Goal: Task Accomplishment & Management: Complete application form

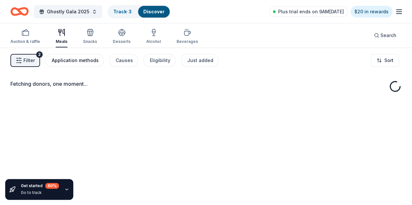
click at [84, 64] on div "Application methods" at bounding box center [75, 61] width 47 height 8
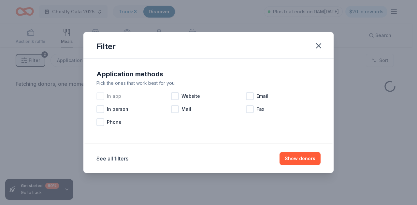
click at [110, 97] on span "In app" at bounding box center [114, 96] width 14 height 8
click at [187, 101] on div "Website" at bounding box center [208, 96] width 75 height 13
click at [261, 95] on span "Email" at bounding box center [262, 96] width 12 height 8
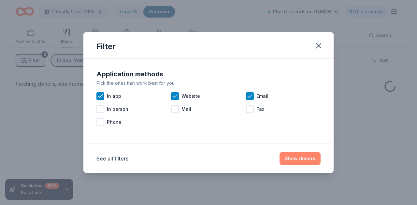
click at [301, 161] on button "Show donors" at bounding box center [299, 158] width 41 height 13
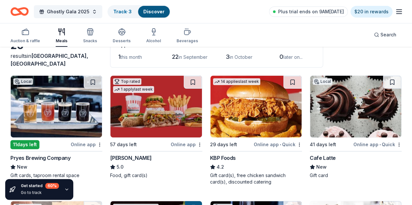
scroll to position [45, 0]
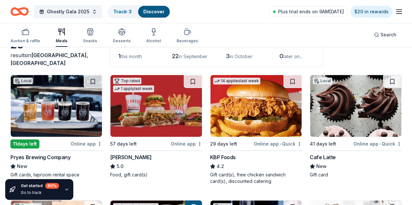
click at [219, 116] on img at bounding box center [255, 106] width 91 height 62
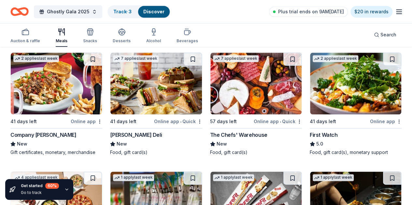
scroll to position [313, 0]
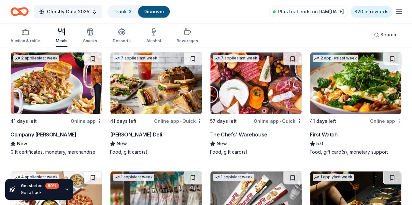
click at [102, 172] on img at bounding box center [56, 203] width 91 height 62
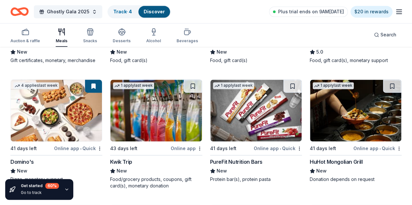
scroll to position [404, 0]
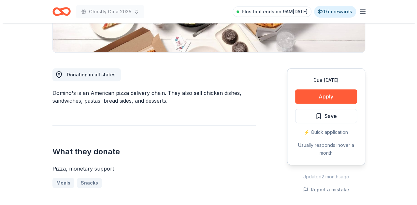
scroll to position [146, 0]
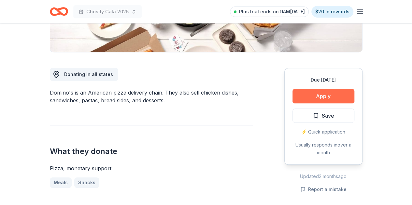
click at [327, 91] on button "Apply" at bounding box center [323, 96] width 62 height 14
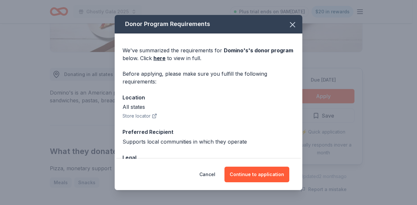
scroll to position [46, 0]
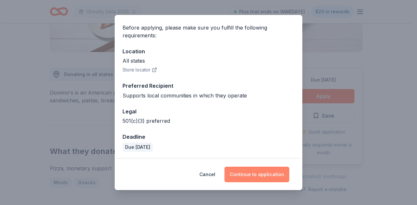
click at [245, 171] on button "Continue to application" at bounding box center [256, 175] width 65 height 16
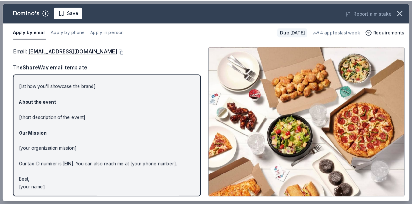
scroll to position [44, 0]
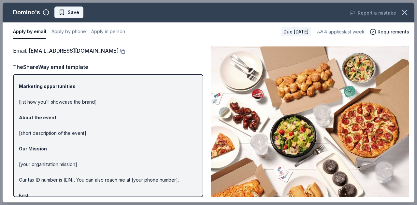
click at [80, 11] on button "Save" at bounding box center [68, 13] width 29 height 12
click at [405, 13] on icon "button" at bounding box center [404, 12] width 5 height 5
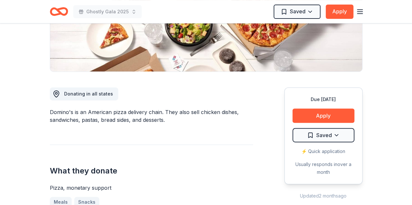
scroll to position [0, 0]
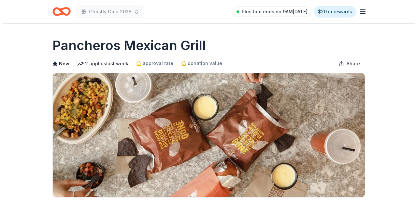
scroll to position [112, 0]
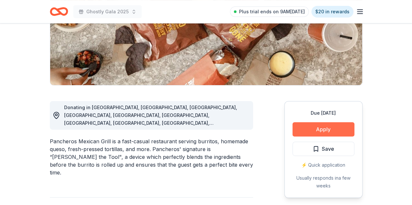
click at [309, 131] on button "Apply" at bounding box center [323, 129] width 62 height 14
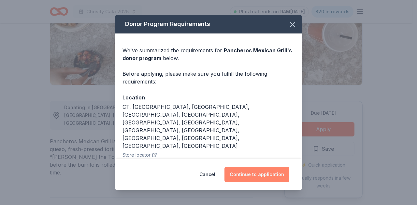
click at [248, 173] on button "Continue to application" at bounding box center [256, 175] width 65 height 16
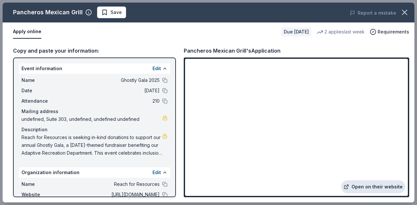
click at [364, 185] on link "Open on their website" at bounding box center [373, 187] width 64 height 13
